Goal: Check status: Check status

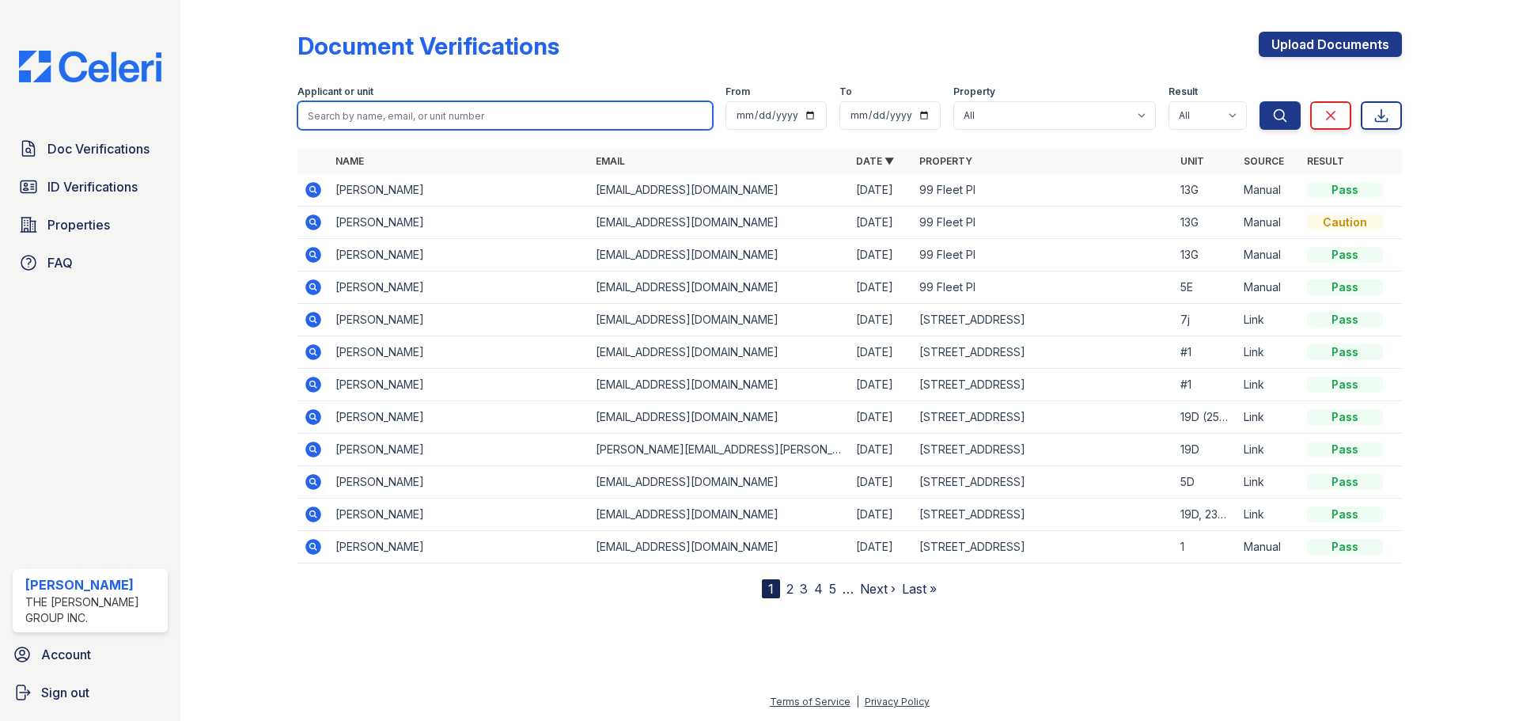
click at [449, 118] on input "search" at bounding box center [505, 115] width 415 height 28
type input "cody"
click at [1260, 101] on button "Search" at bounding box center [1280, 115] width 41 height 28
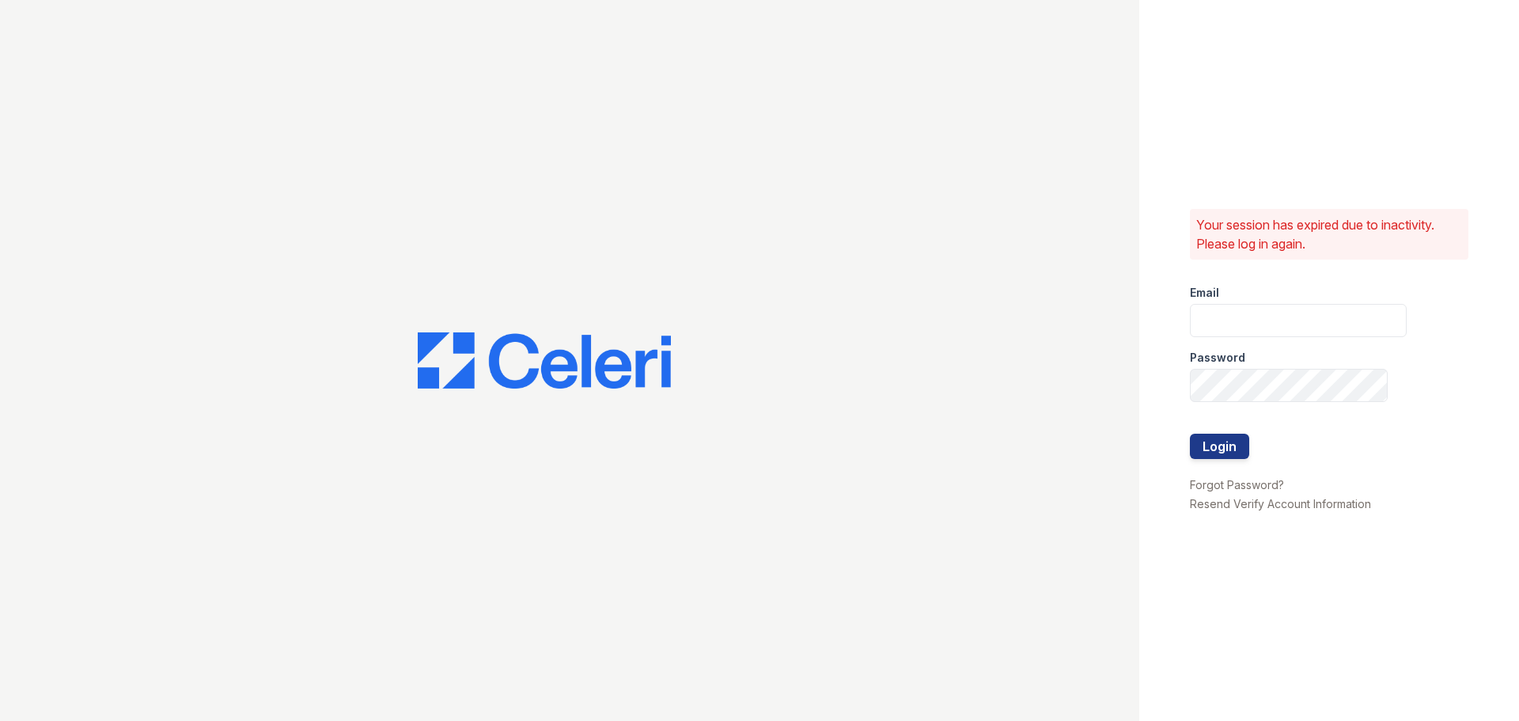
type input "devoiry@jaygroupny.com"
click at [1233, 470] on div at bounding box center [1298, 467] width 217 height 16
click at [1226, 442] on button "Login" at bounding box center [1219, 446] width 59 height 25
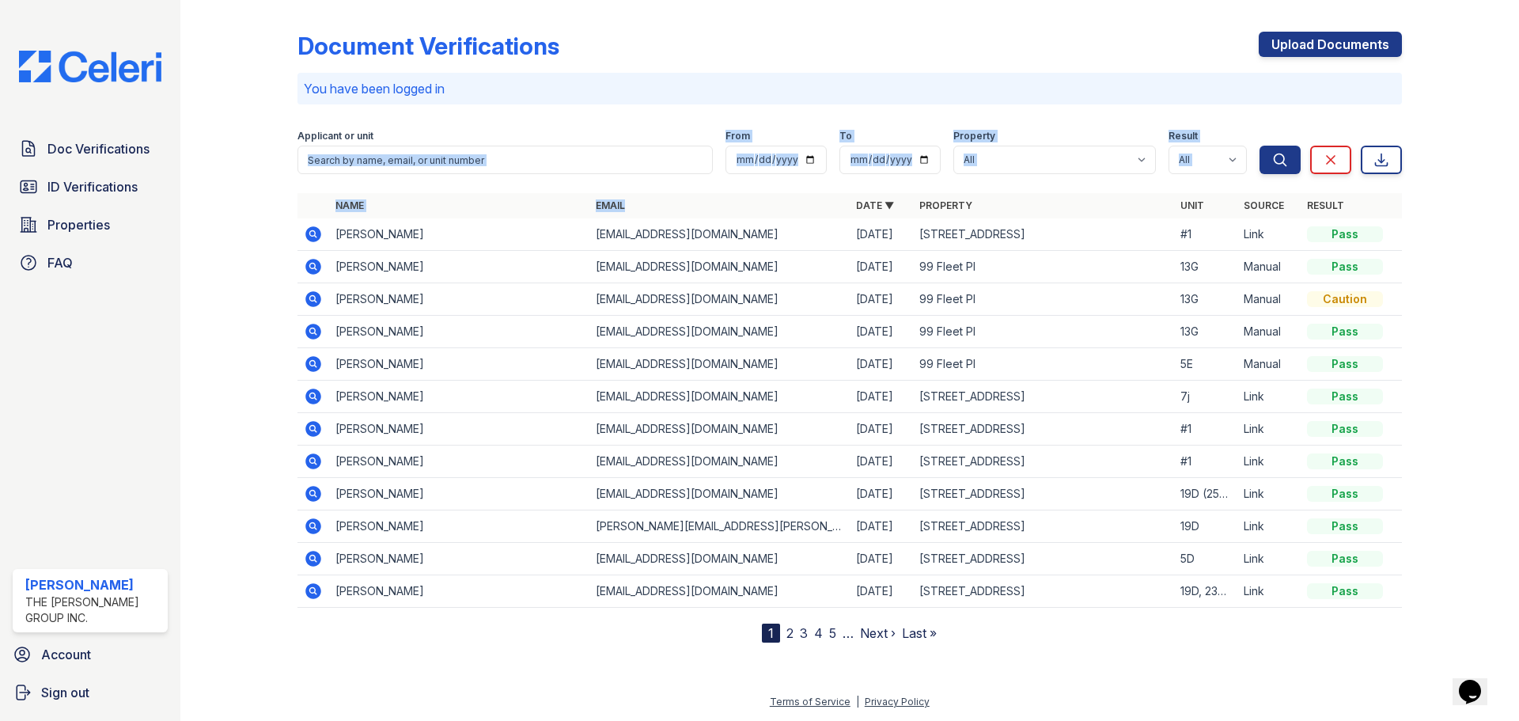
drag, startPoint x: 722, startPoint y: 216, endPoint x: 683, endPoint y: 25, distance: 194.6
click at [683, 25] on div "Document Verifications Upload Documents You have been logged in Filter Applican…" at bounding box center [850, 324] width 1105 height 636
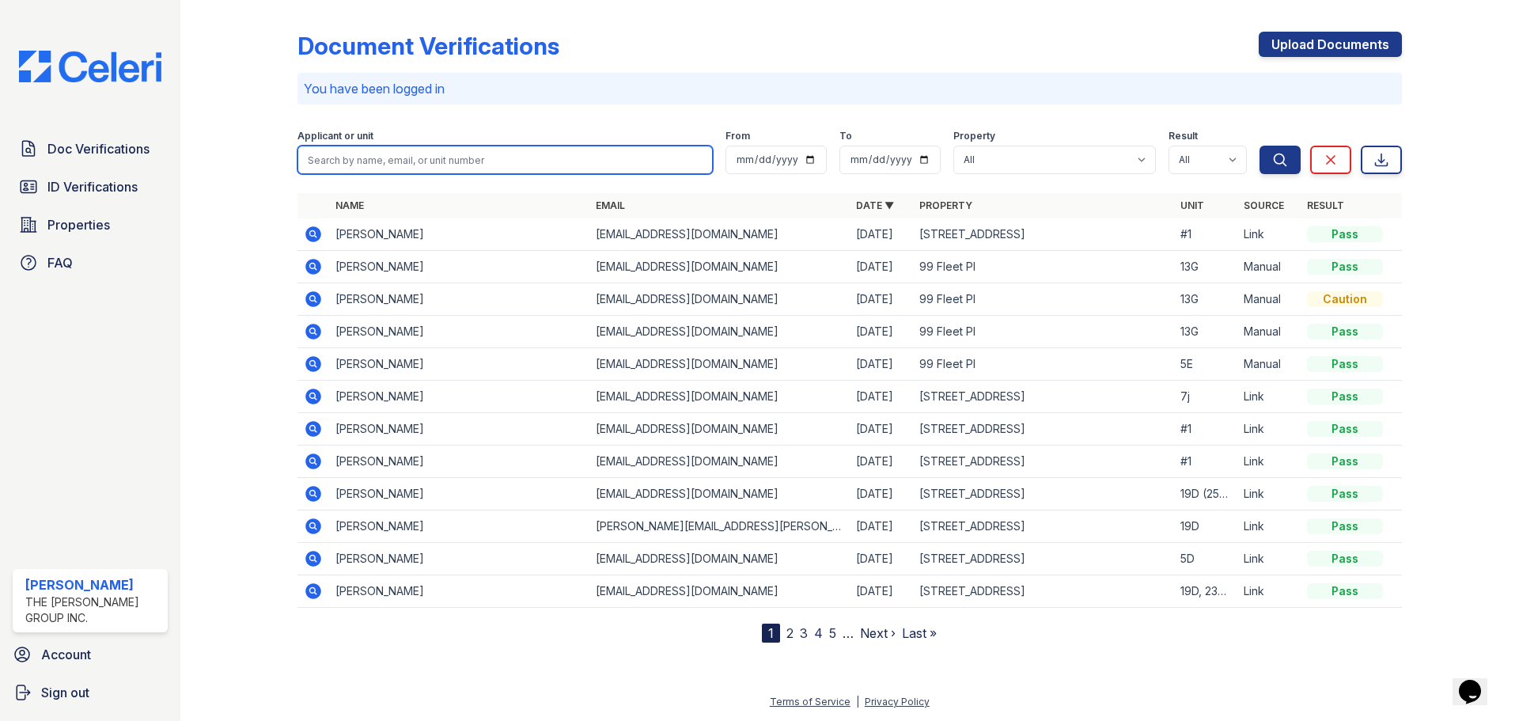
click at [607, 157] on input "search" at bounding box center [505, 160] width 415 height 28
type input "cody"
click at [1260, 146] on button "Search" at bounding box center [1280, 160] width 41 height 28
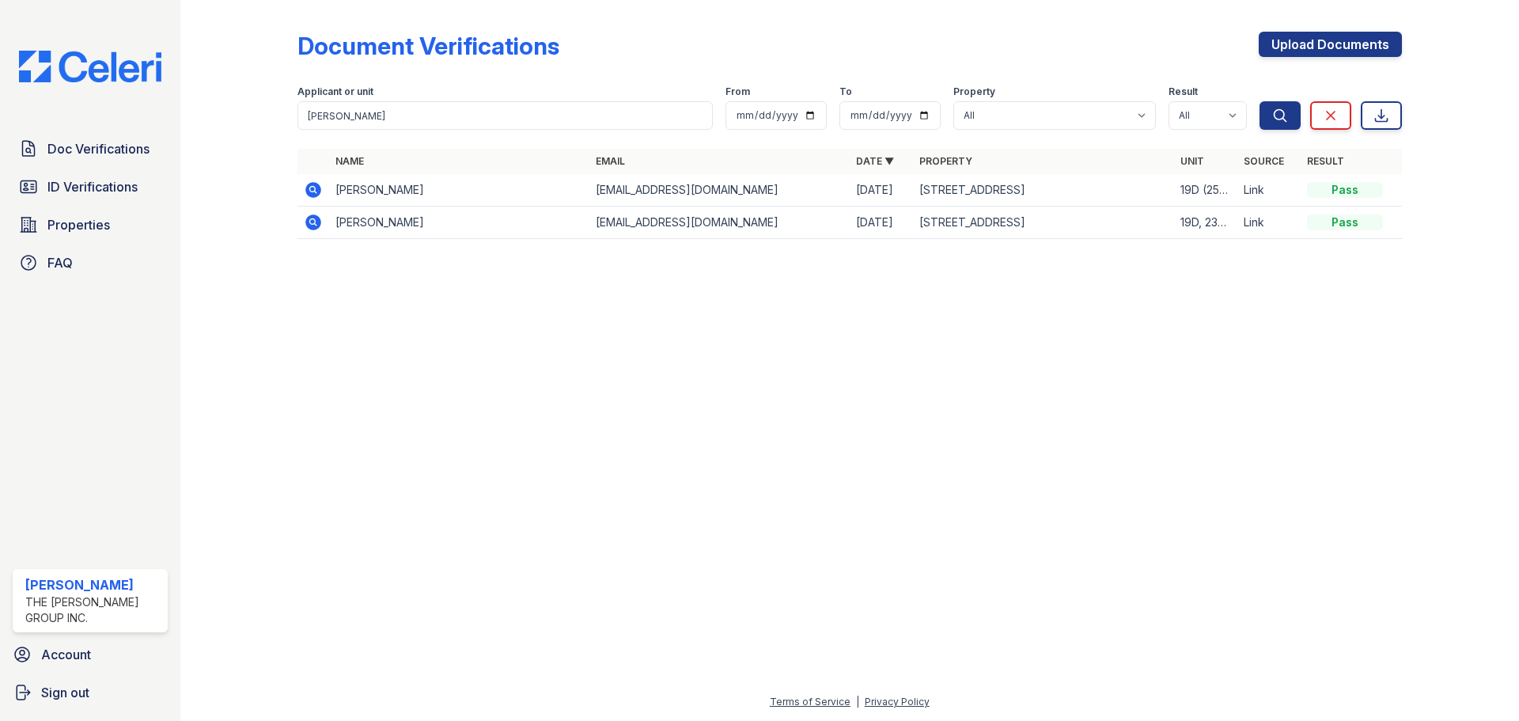
click at [305, 194] on icon at bounding box center [313, 189] width 19 height 19
click at [314, 227] on icon at bounding box center [313, 222] width 16 height 16
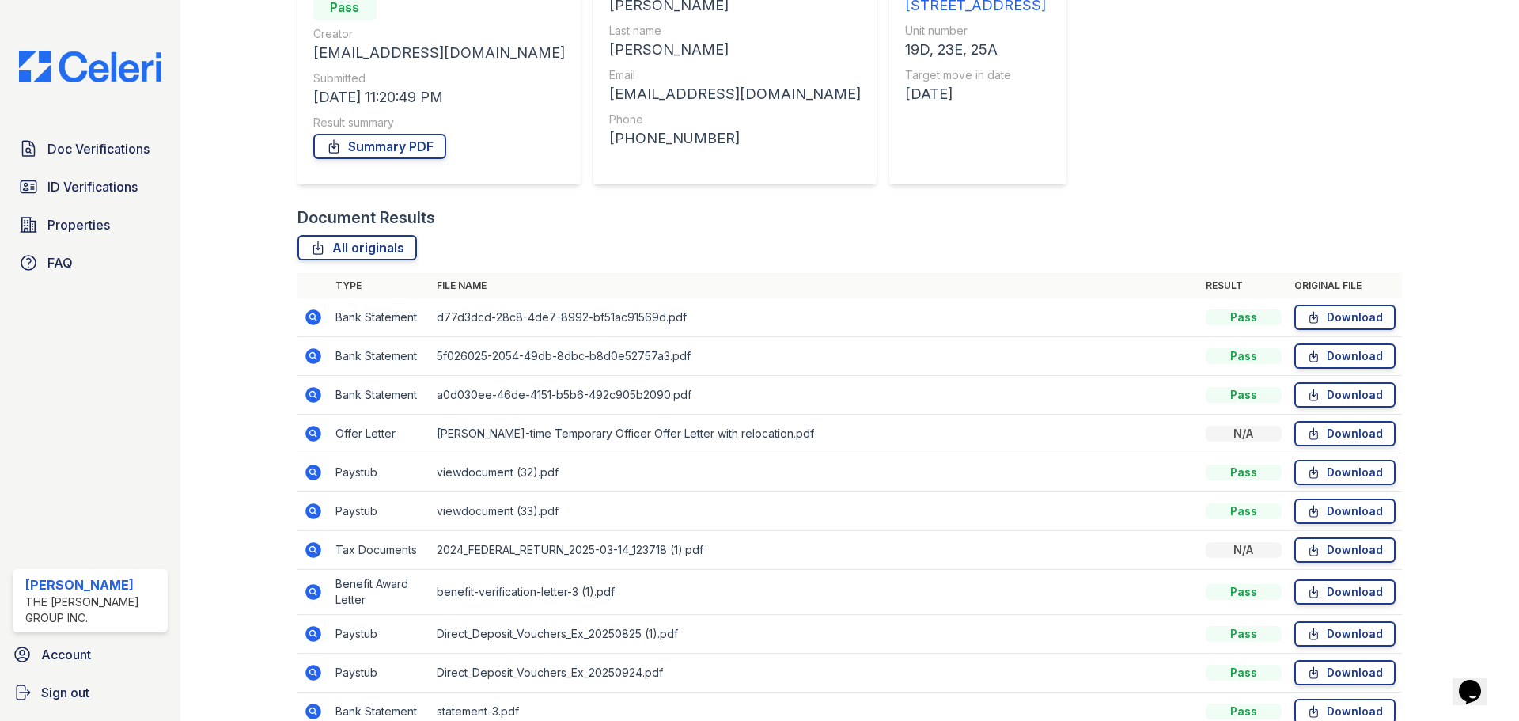
scroll to position [226, 0]
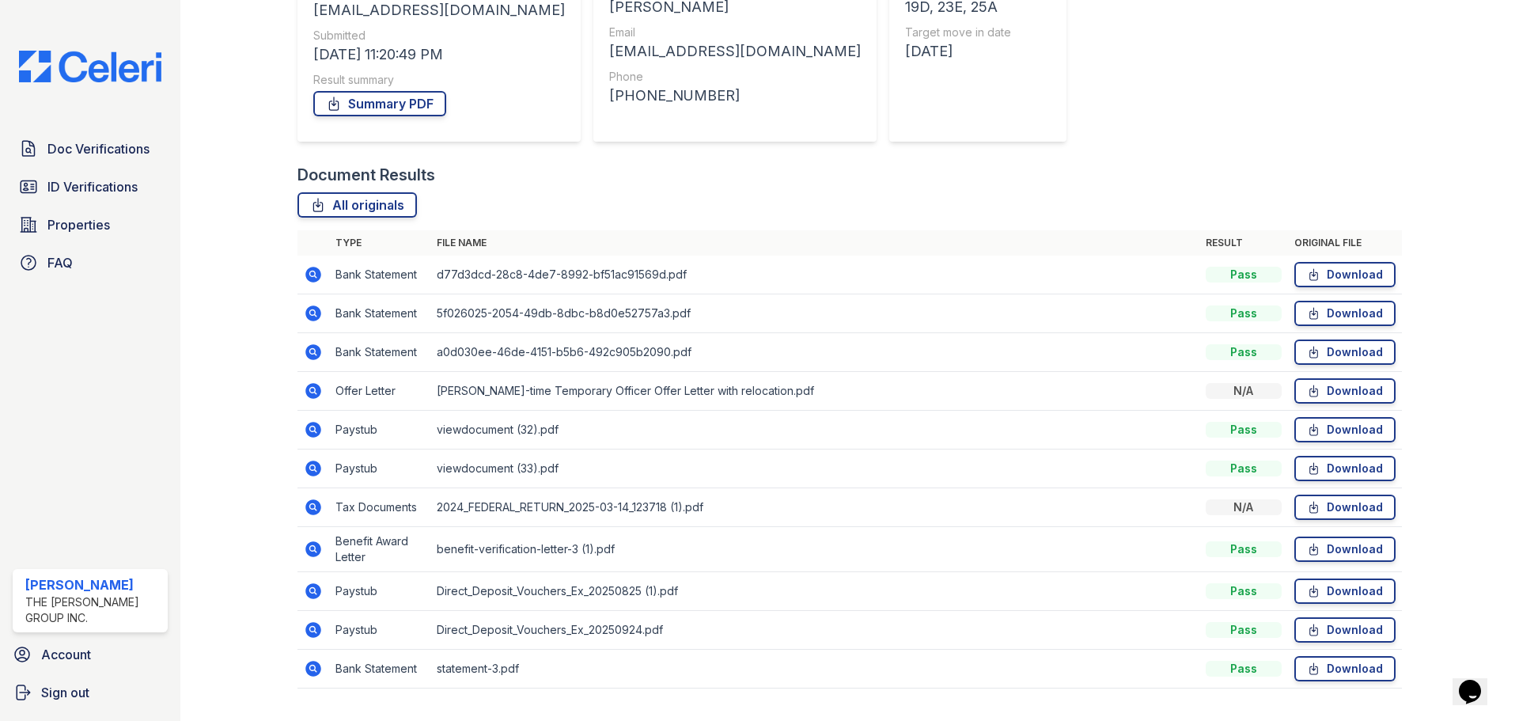
click at [308, 355] on icon at bounding box center [313, 352] width 16 height 16
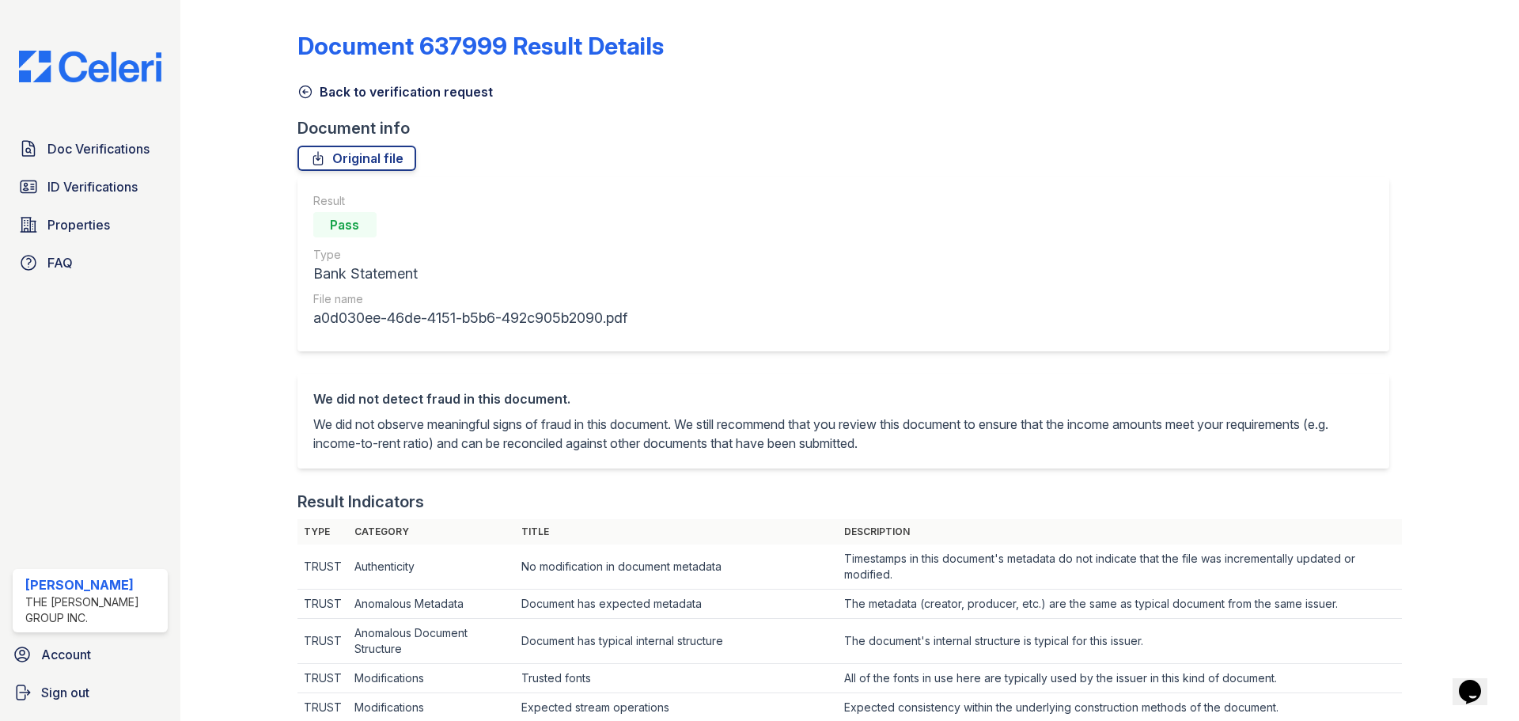
scroll to position [866, 0]
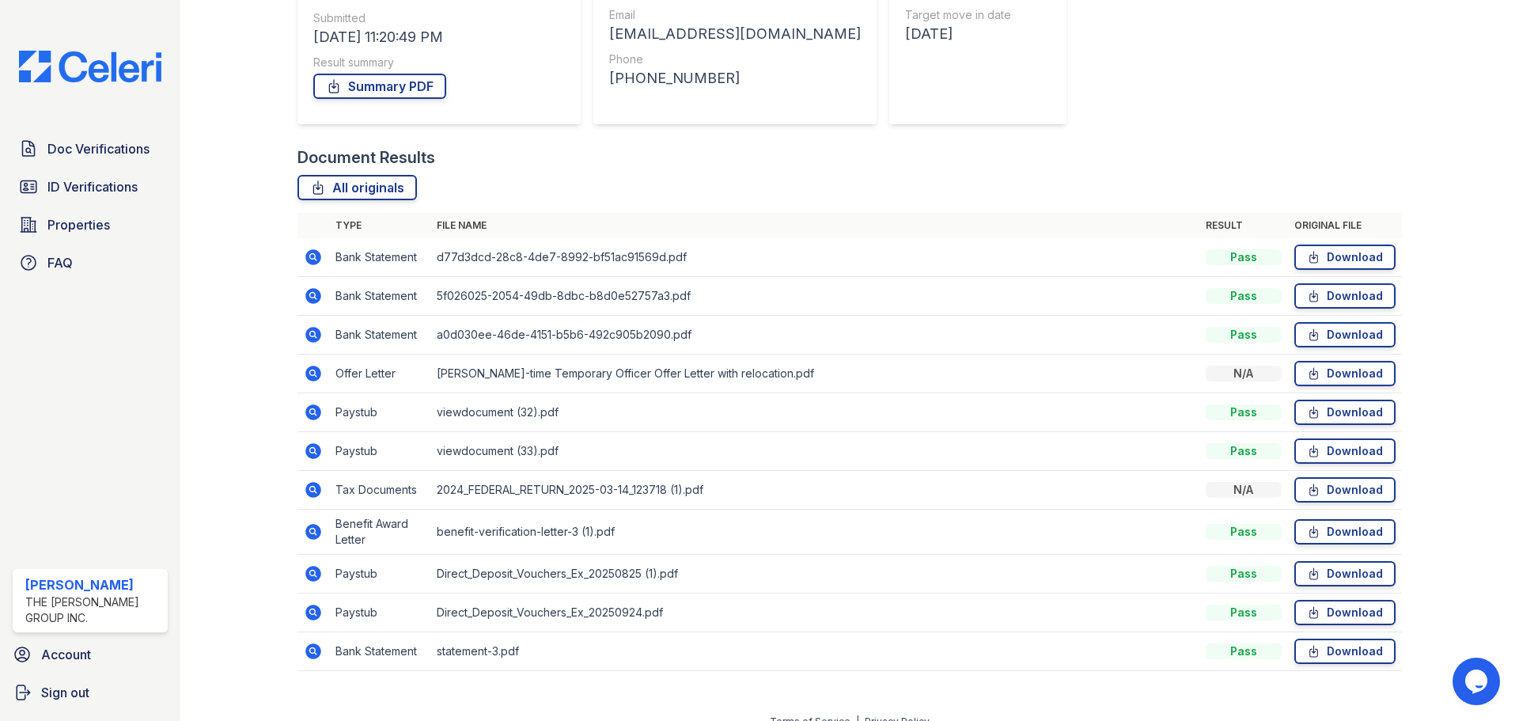
scroll to position [263, 0]
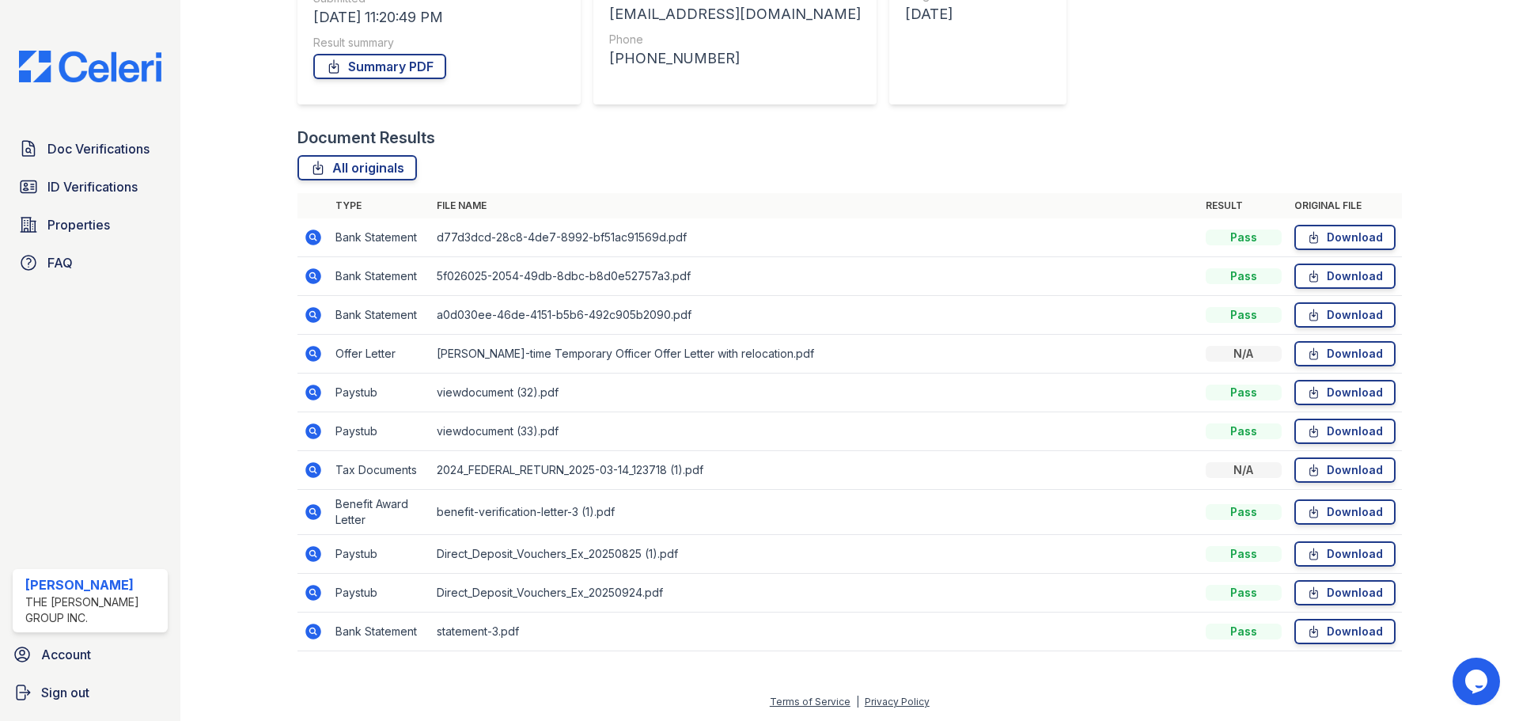
click at [323, 639] on td at bounding box center [314, 632] width 32 height 39
click at [317, 630] on icon at bounding box center [313, 632] width 16 height 16
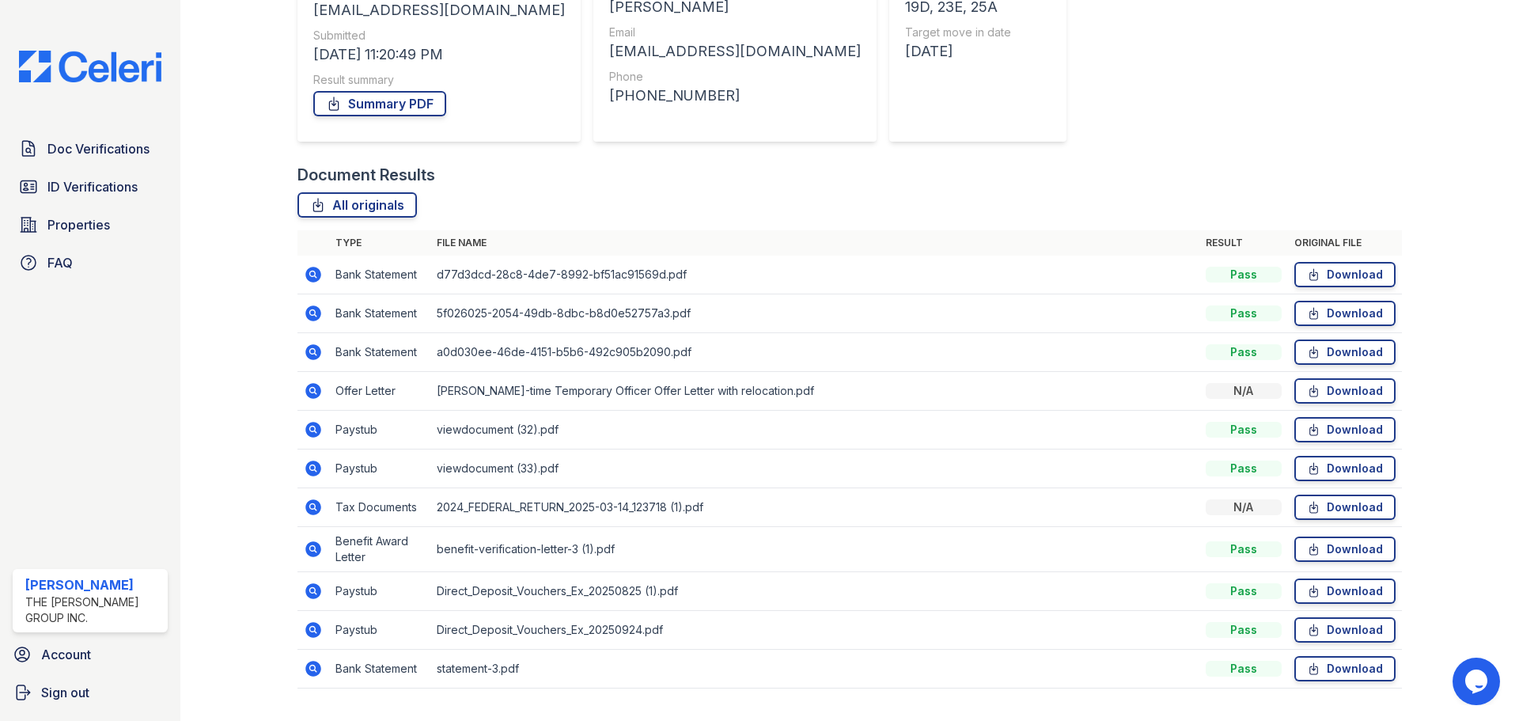
scroll to position [226, 0]
click at [313, 312] on icon at bounding box center [312, 311] width 4 height 4
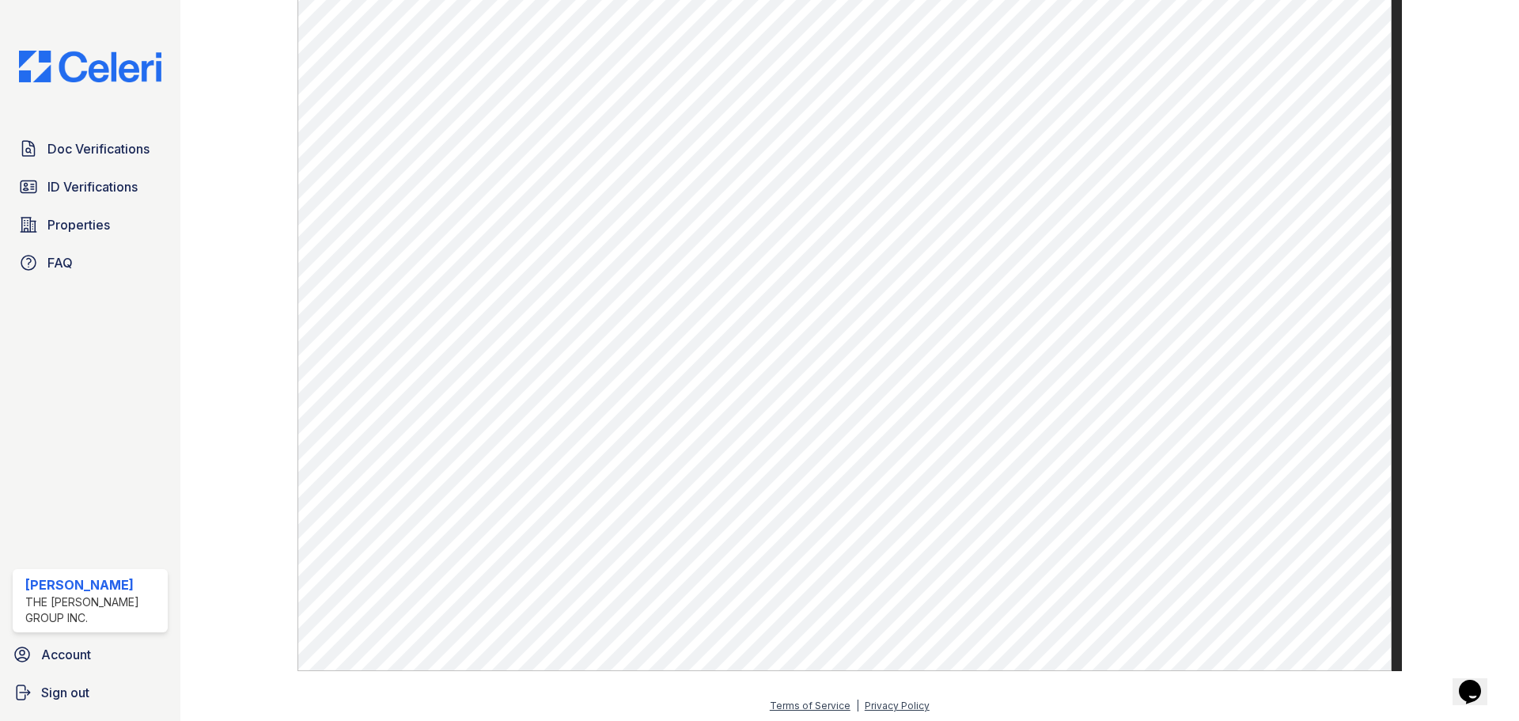
scroll to position [866, 0]
